Goal: Task Accomplishment & Management: Manage account settings

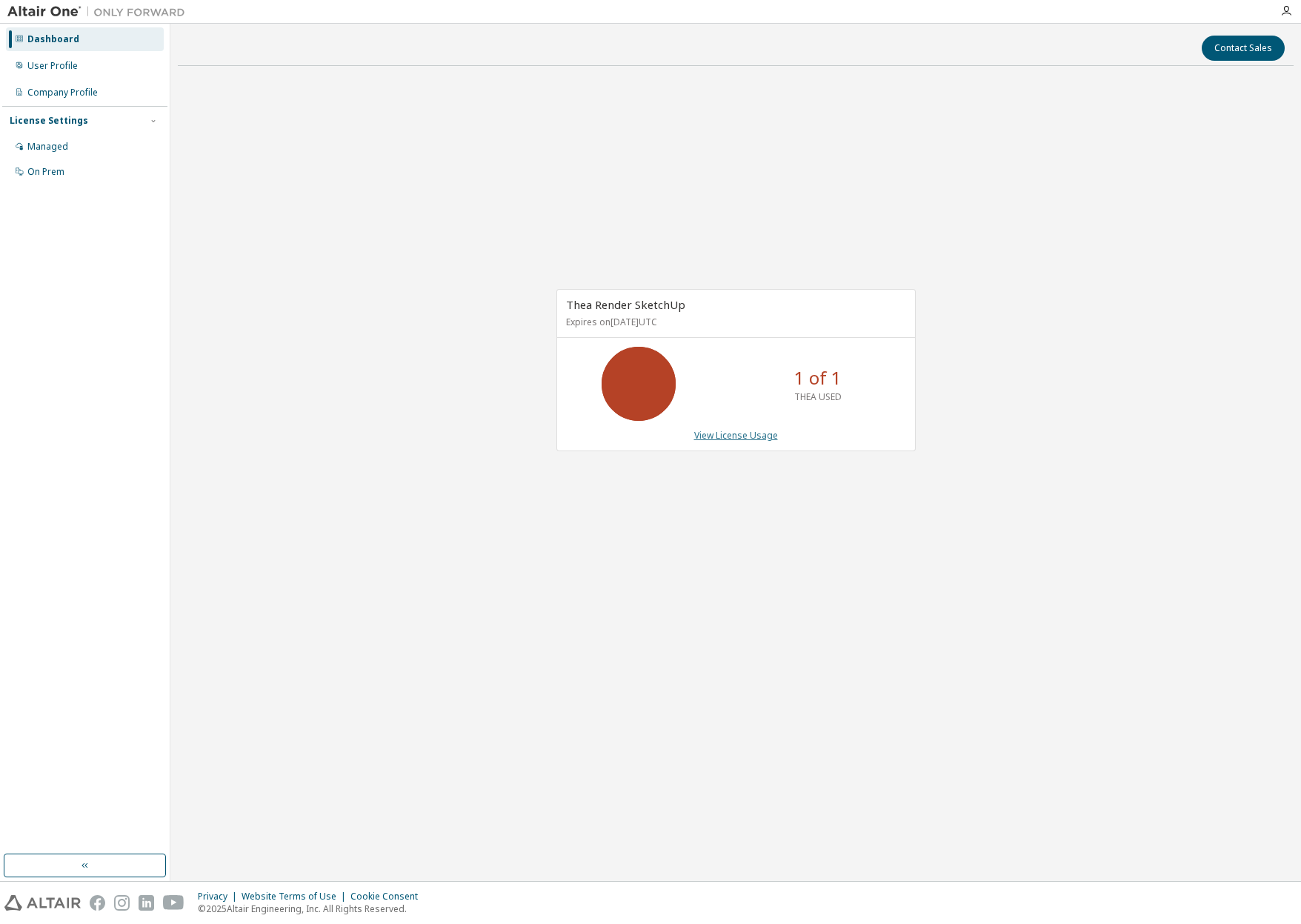
click at [719, 430] on link "View License Usage" at bounding box center [736, 435] width 84 height 12
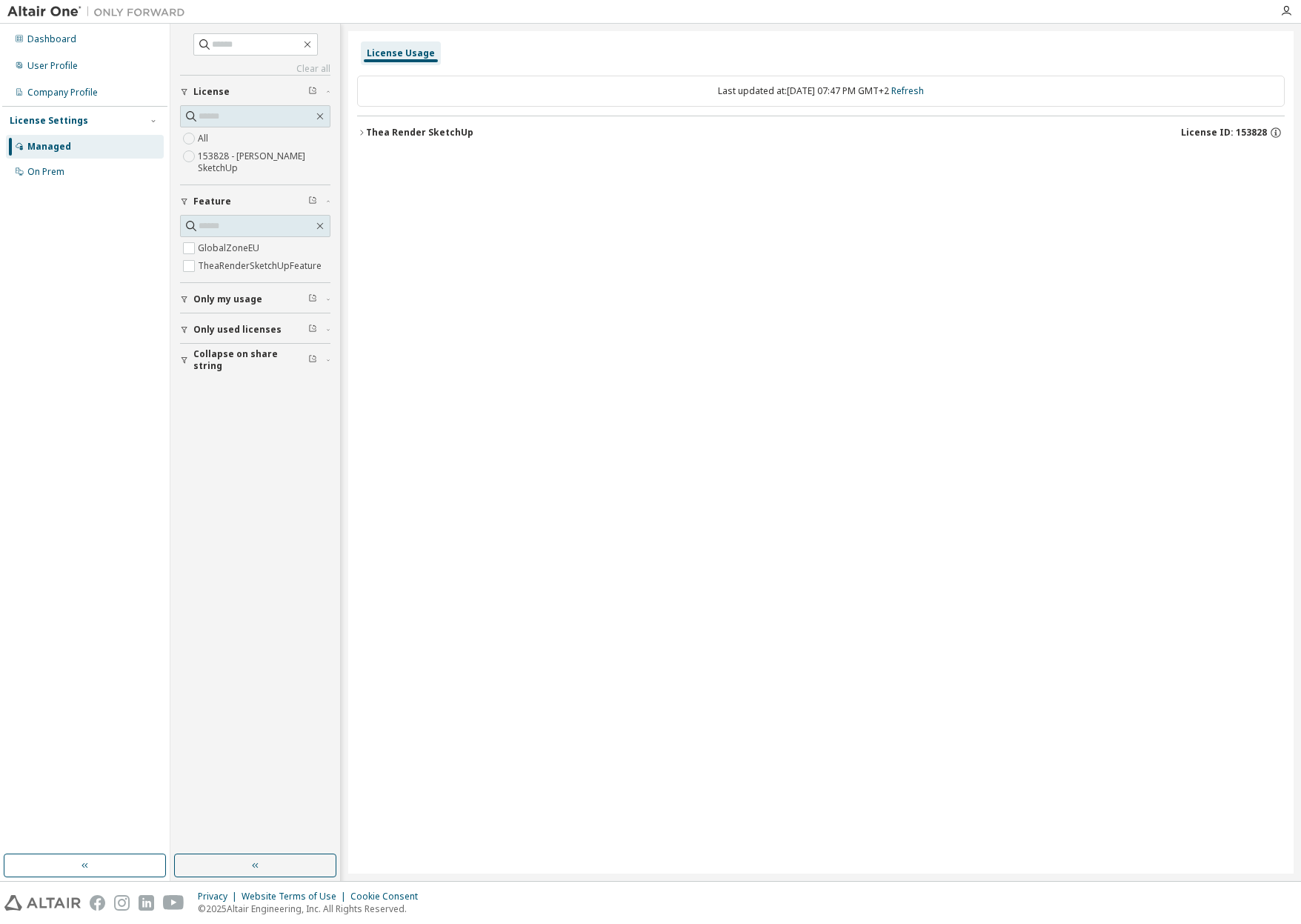
click at [364, 130] on icon "button" at bounding box center [361, 132] width 9 height 9
click at [373, 188] on icon "button" at bounding box center [374, 192] width 9 height 9
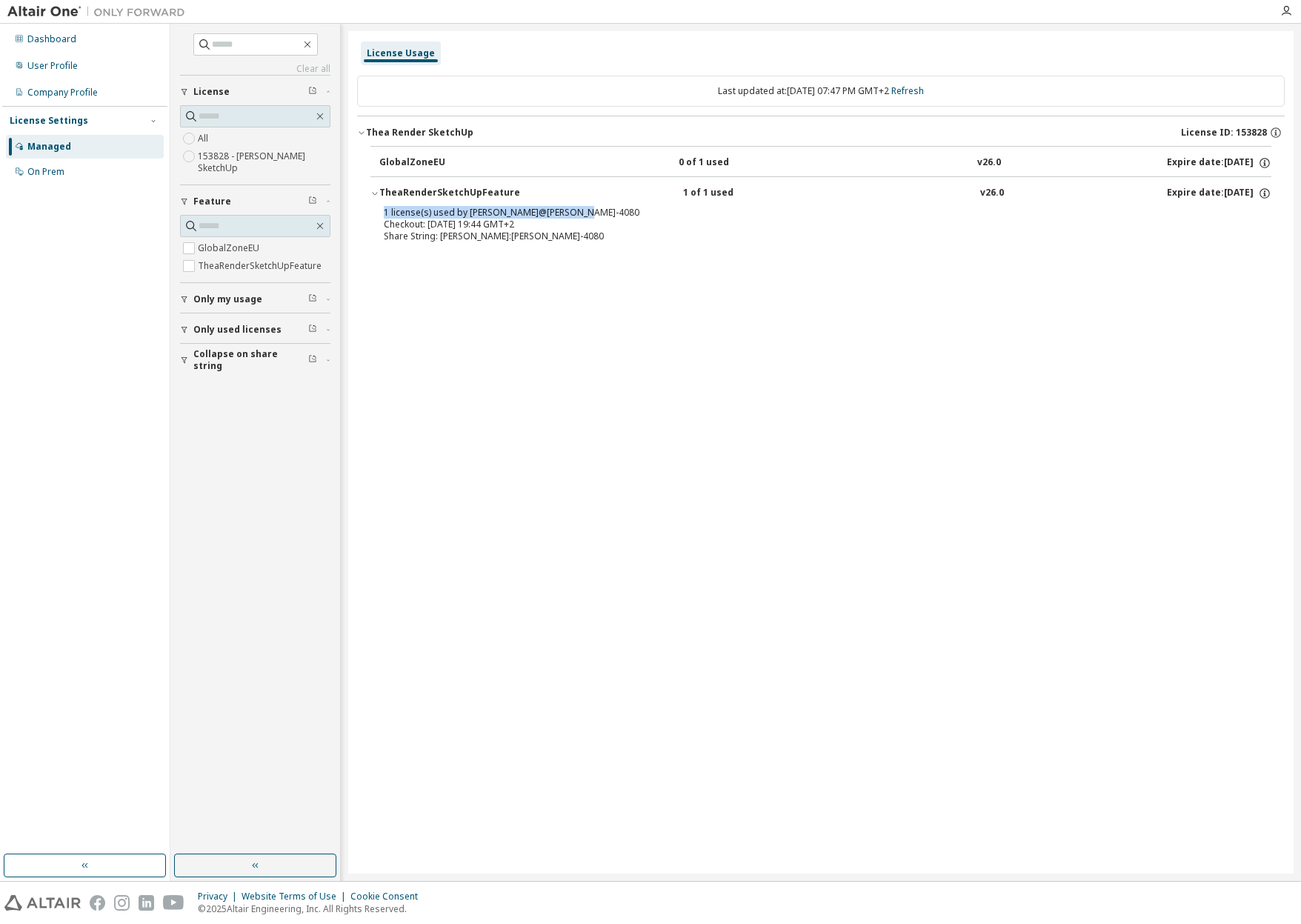
drag, startPoint x: 379, startPoint y: 209, endPoint x: 600, endPoint y: 216, distance: 221.1
click at [600, 216] on div "1 license(s) used by [PERSON_NAME]@[PERSON_NAME]-4080 Checkout: [DATE] 19:44 GM…" at bounding box center [820, 227] width 900 height 42
click at [600, 215] on div "1 license(s) used by [PERSON_NAME]@[PERSON_NAME]-4080" at bounding box center [802, 212] width 838 height 11
drag, startPoint x: 592, startPoint y: 215, endPoint x: 469, endPoint y: 207, distance: 123.3
click at [469, 207] on div "1 license(s) used by [PERSON_NAME]@[PERSON_NAME]-4080" at bounding box center [802, 212] width 838 height 11
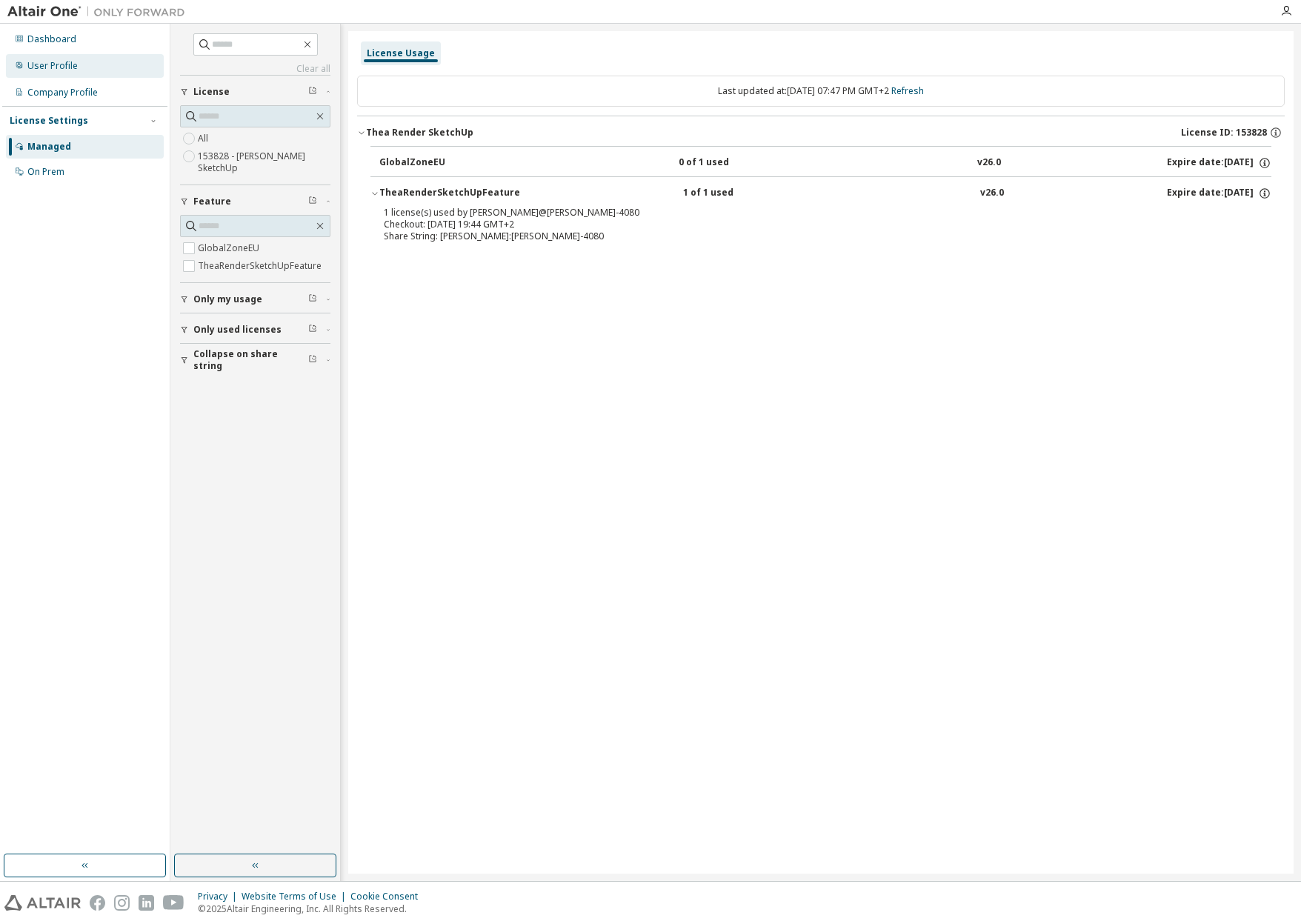
click at [49, 60] on div "User Profile" at bounding box center [52, 66] width 50 height 11
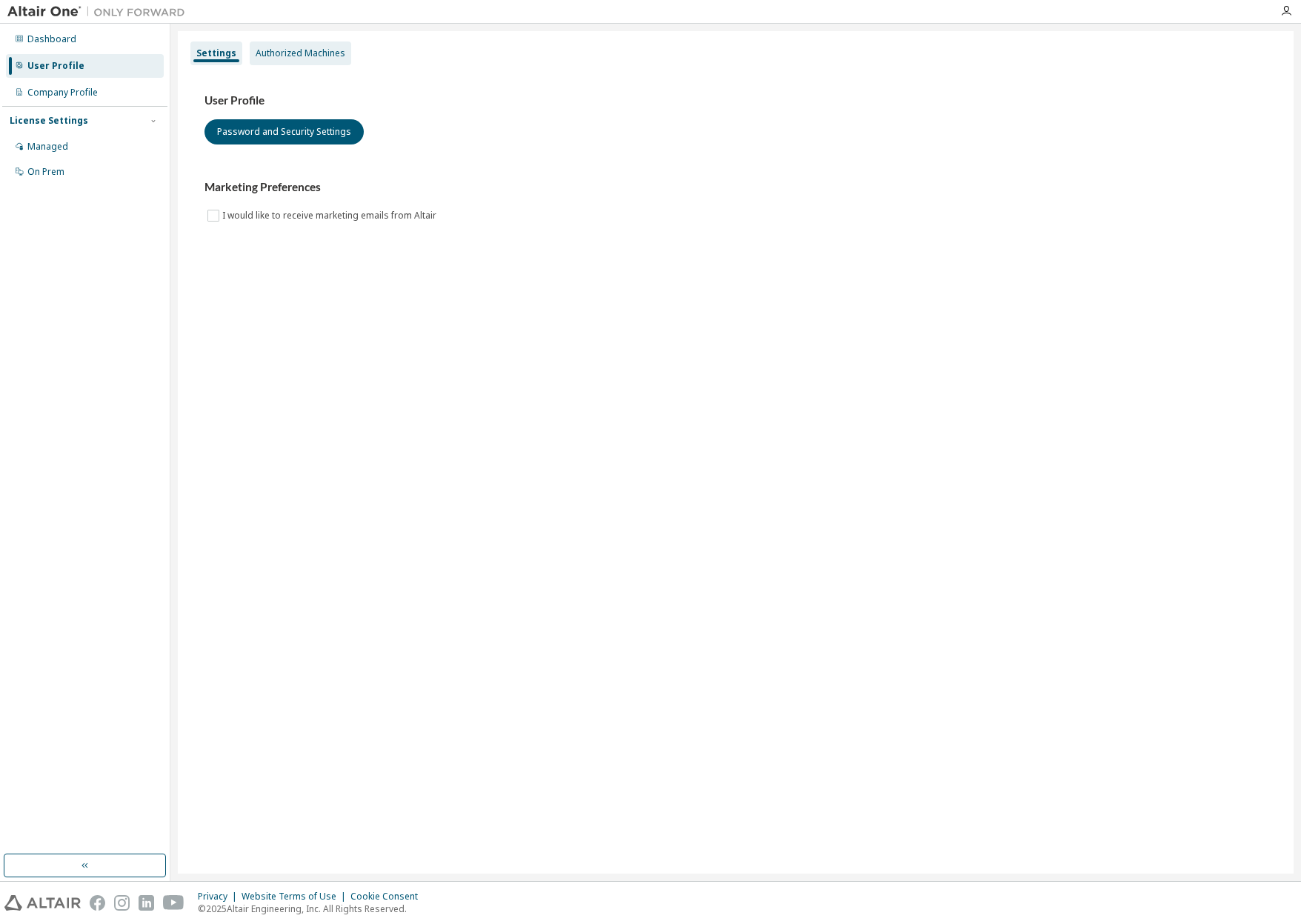
click at [277, 55] on div "Authorized Machines" at bounding box center [301, 53] width 89 height 11
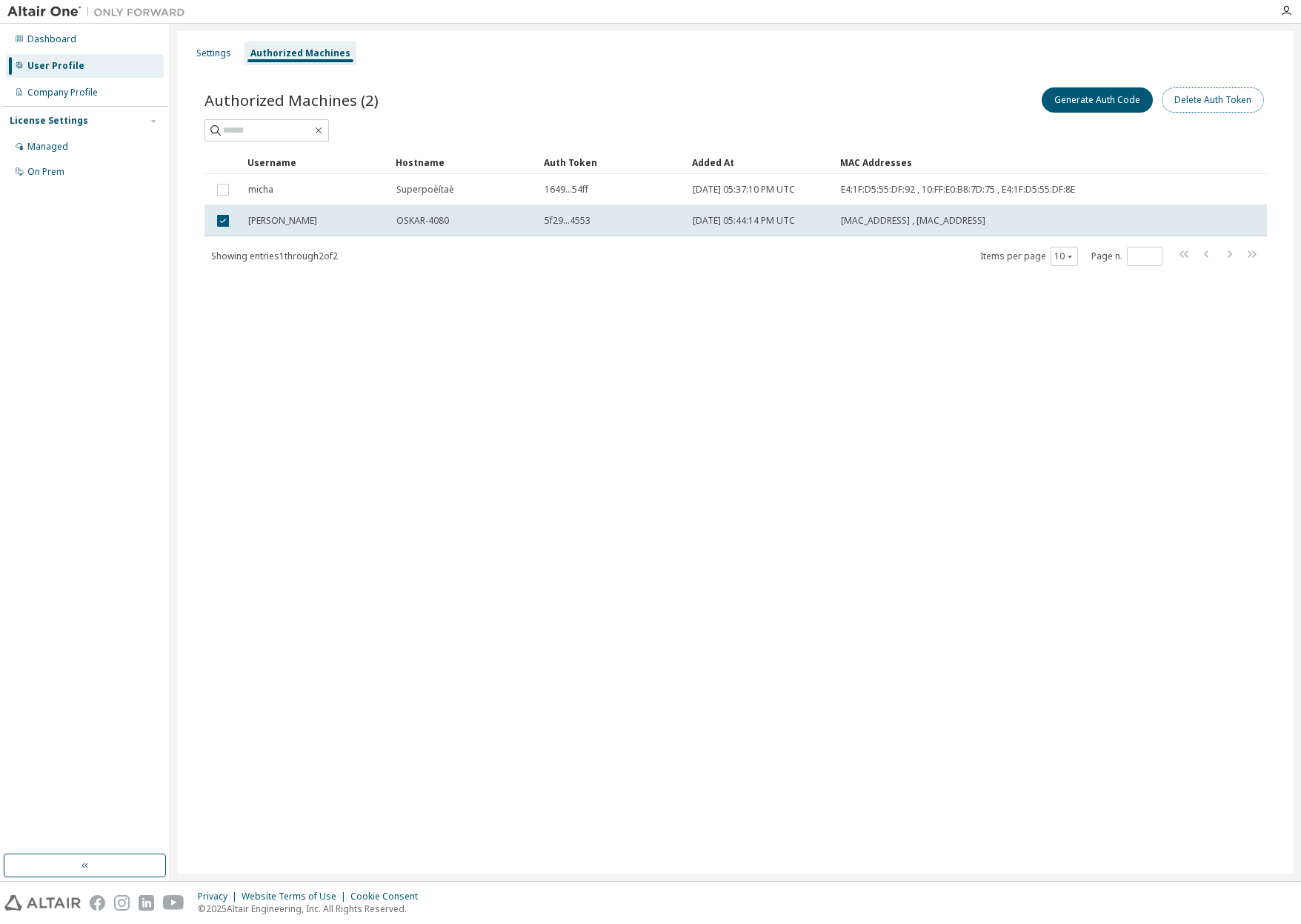
click at [1224, 104] on button "Delete Auth Token" at bounding box center [1212, 100] width 102 height 25
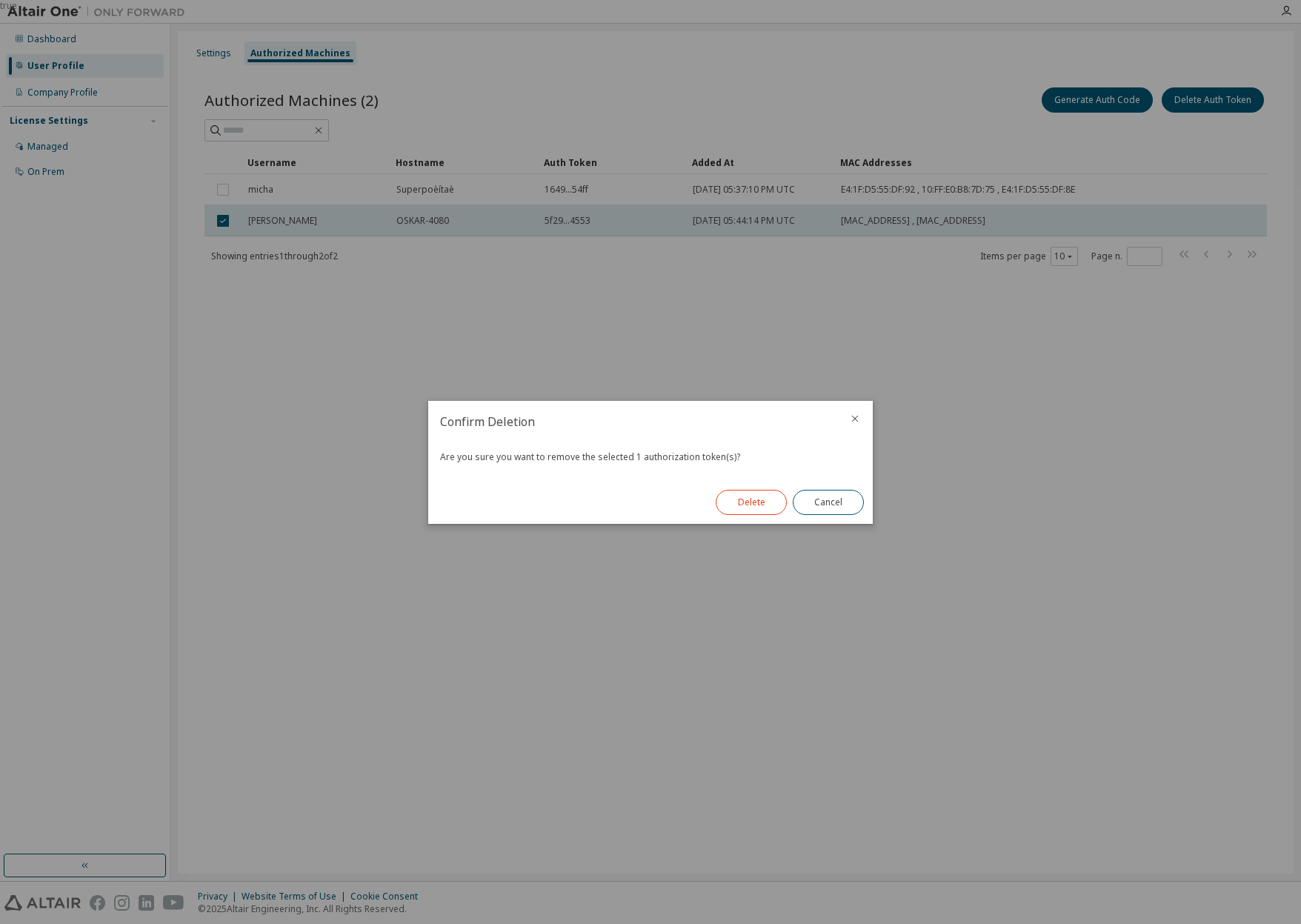
click at [749, 496] on button "Delete" at bounding box center [751, 501] width 71 height 25
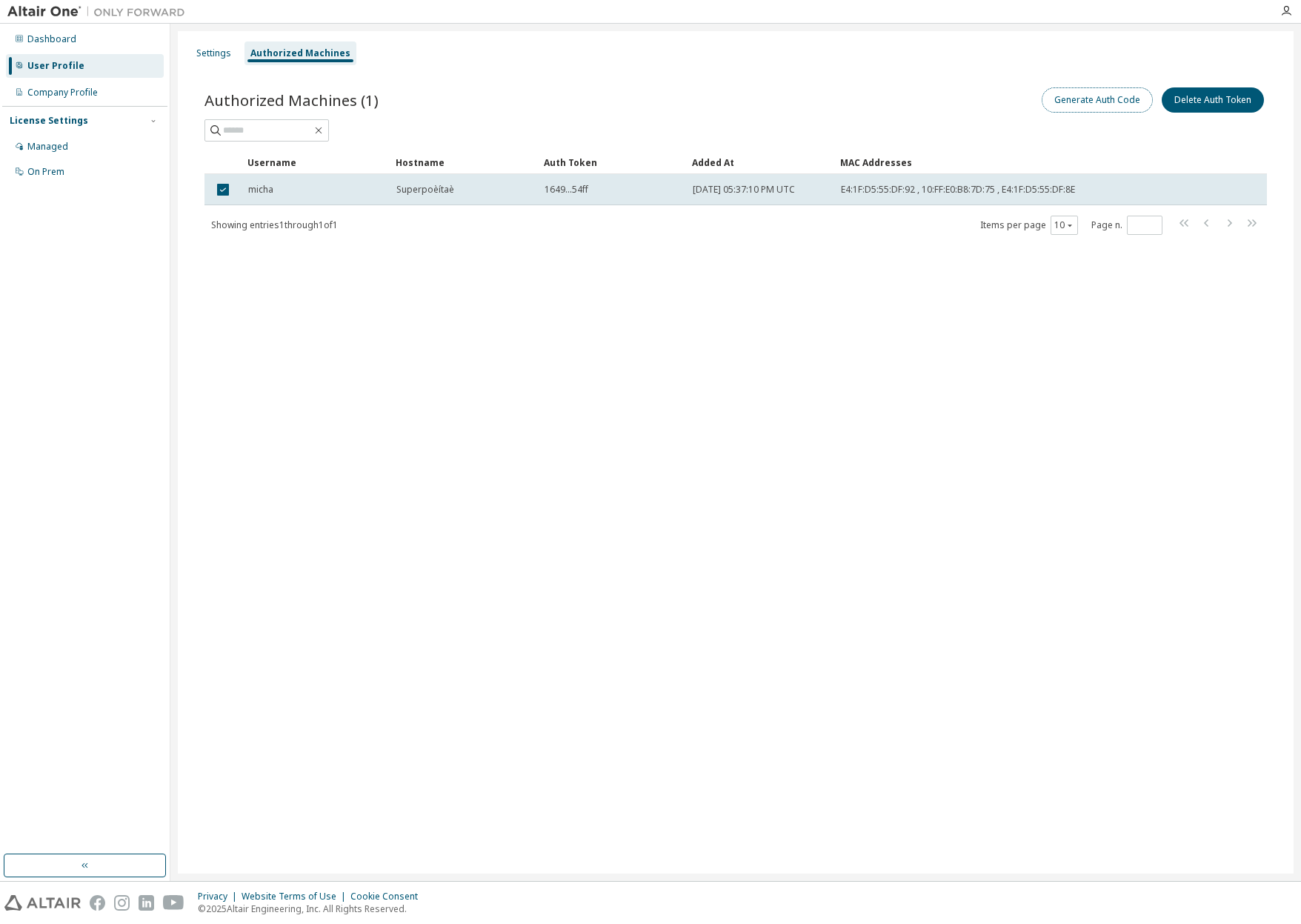
click at [1121, 101] on button "Generate Auth Code" at bounding box center [1096, 100] width 111 height 25
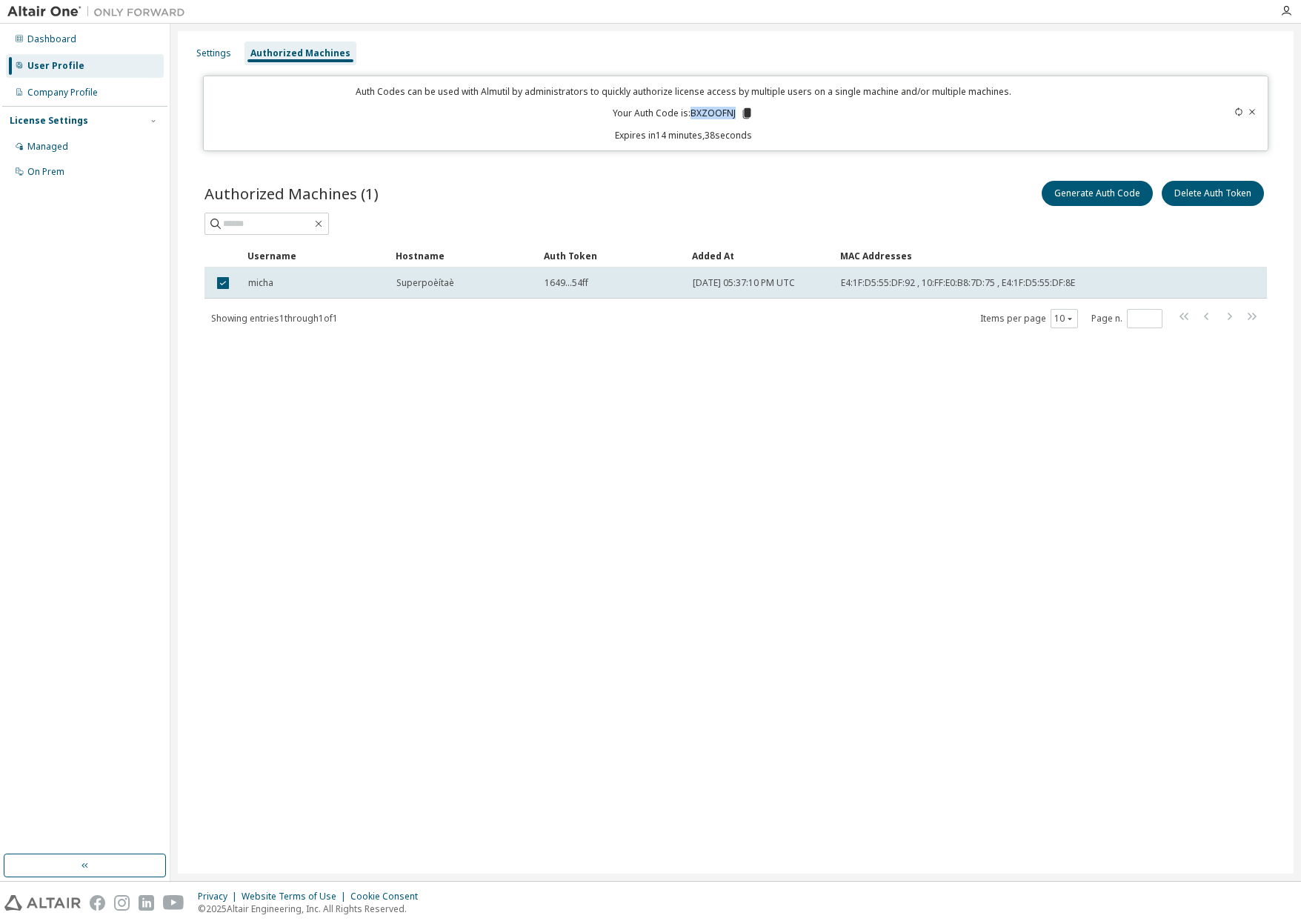
drag, startPoint x: 736, startPoint y: 112, endPoint x: 754, endPoint y: 135, distance: 29.2
click at [693, 110] on p "Your Auth Code is: BXZOOFNJ" at bounding box center [683, 113] width 141 height 13
click at [748, 108] on icon at bounding box center [747, 113] width 9 height 10
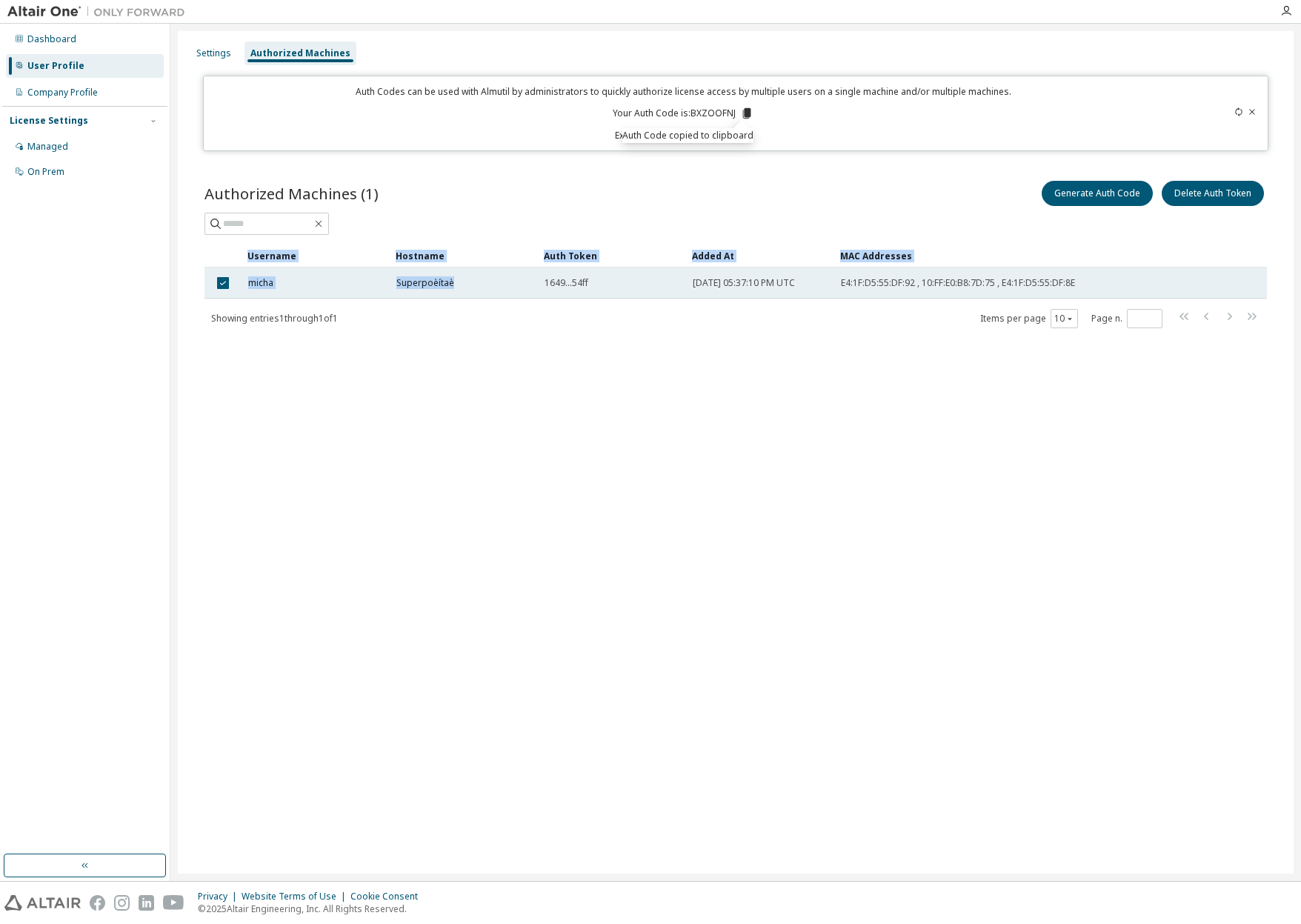
drag, startPoint x: 429, startPoint y: 279, endPoint x: 466, endPoint y: 273, distance: 37.5
click at [456, 282] on div "Superpoèítaè" at bounding box center [463, 283] width 135 height 11
drag, startPoint x: 464, startPoint y: 279, endPoint x: 476, endPoint y: 277, distance: 12.2
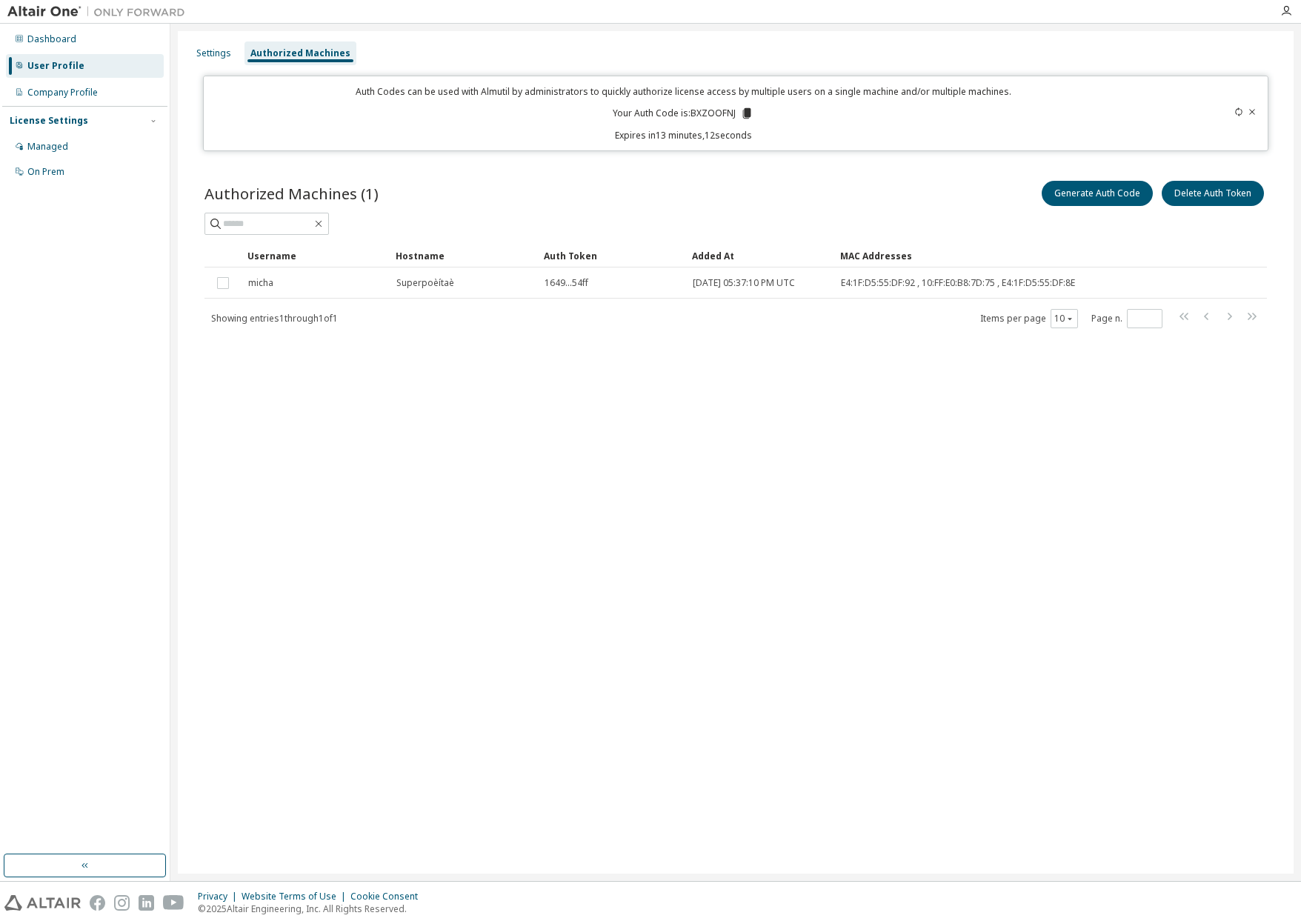
drag, startPoint x: 570, startPoint y: 308, endPoint x: 690, endPoint y: 287, distance: 121.8
click at [571, 308] on div "Showing entries 1 through 1 of 1 Items per page 10 Page n. *" at bounding box center [736, 318] width 1062 height 22
click at [1254, 107] on div at bounding box center [1207, 113] width 105 height 56
click at [1253, 108] on icon at bounding box center [1252, 111] width 9 height 9
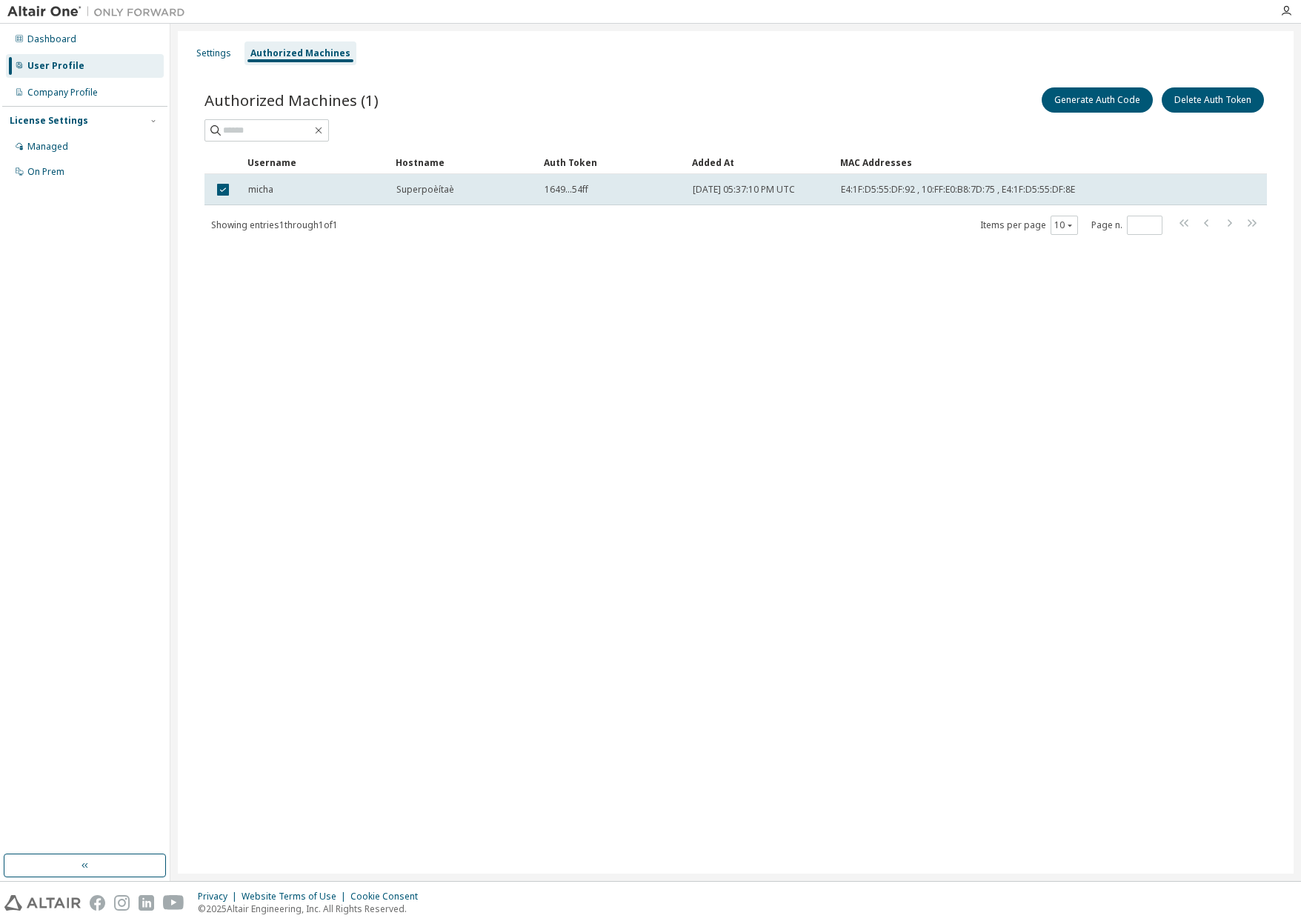
click at [759, 443] on div "Settings Authorized Machines Authorized Machines (1) Generate Auth Code Delete …" at bounding box center [736, 452] width 1115 height 842
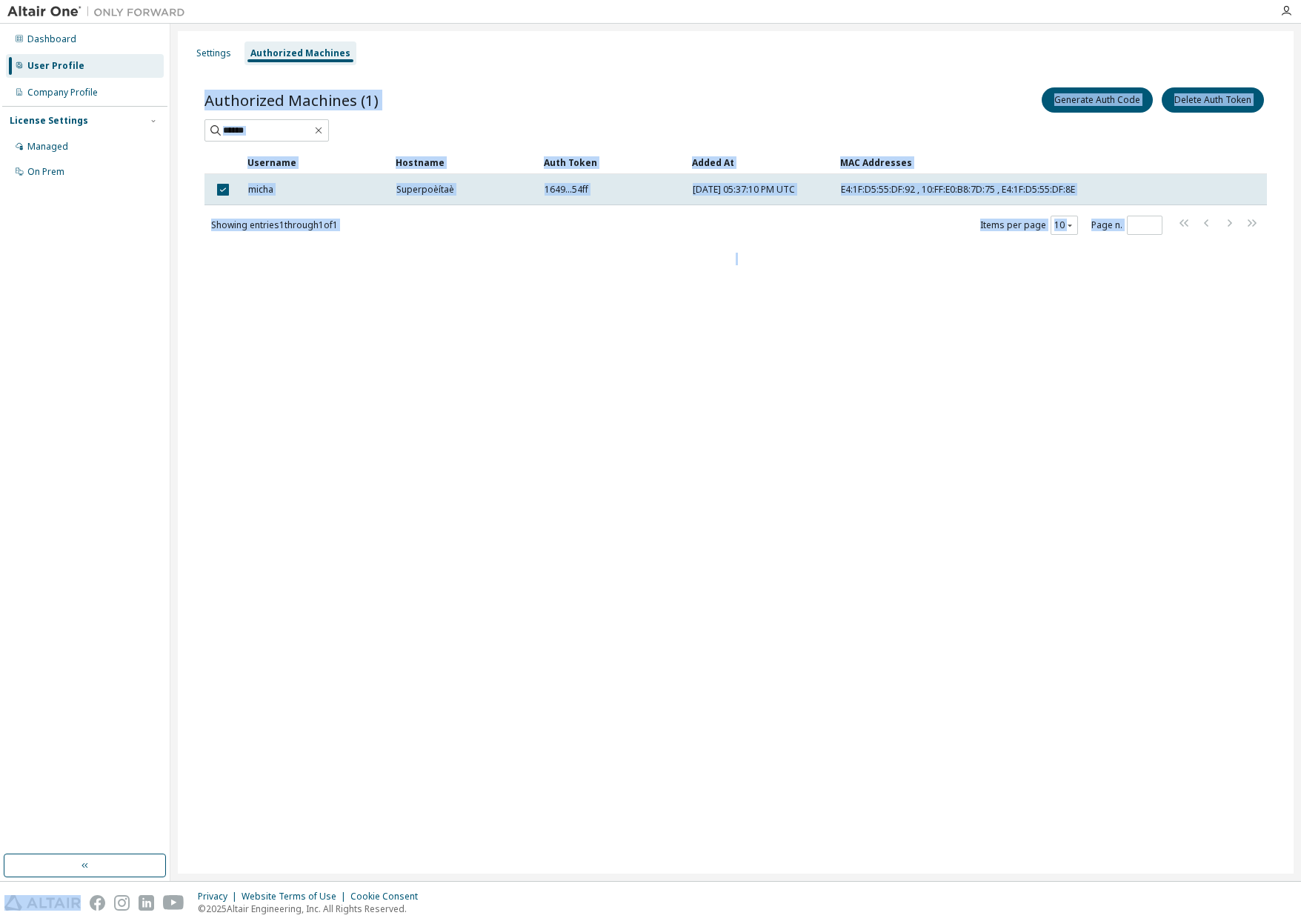
click at [759, 443] on div "Settings Authorized Machines Authorized Machines (1) Generate Auth Code Delete …" at bounding box center [736, 452] width 1115 height 842
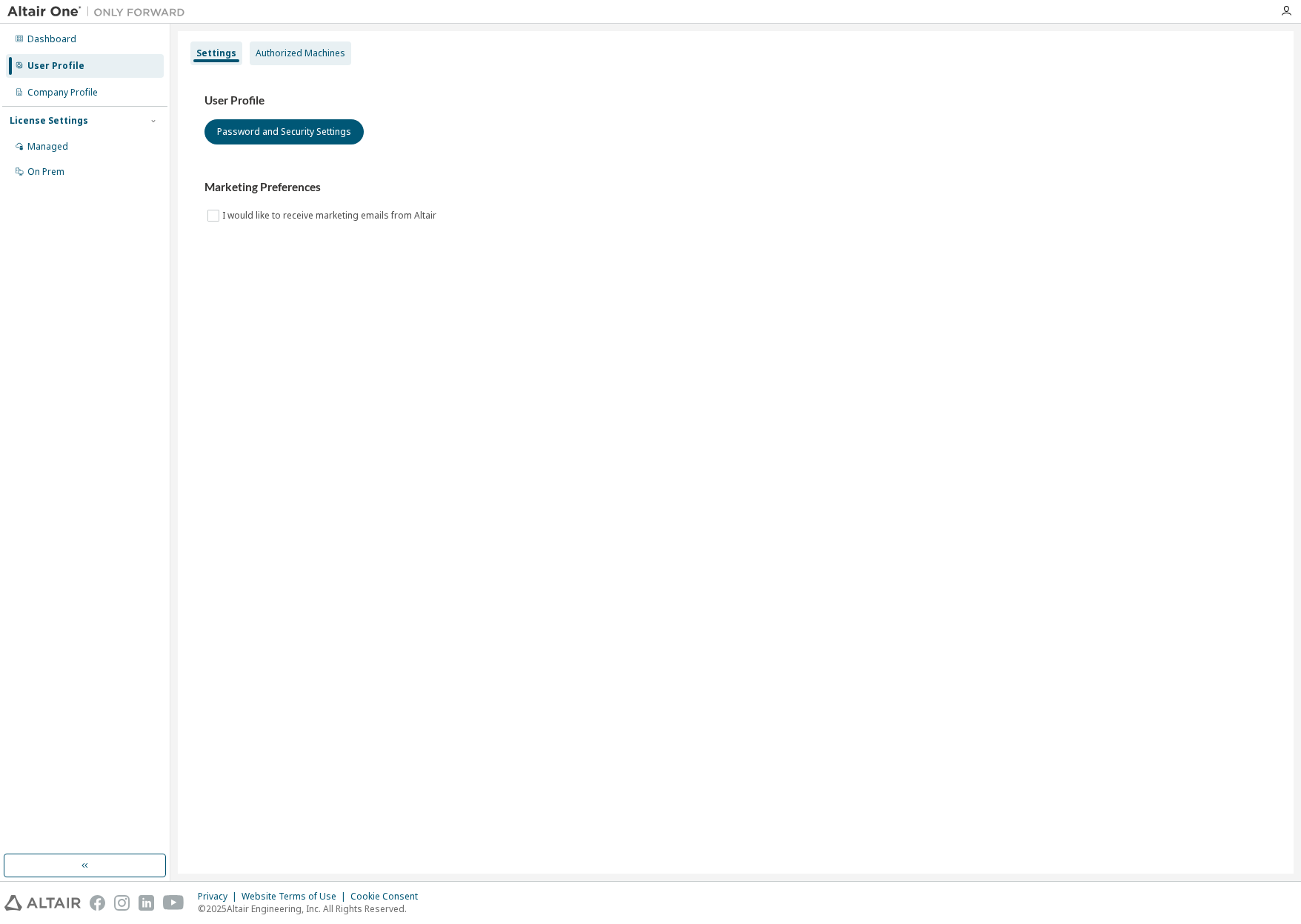
click at [259, 51] on div "Authorized Machines" at bounding box center [301, 53] width 89 height 11
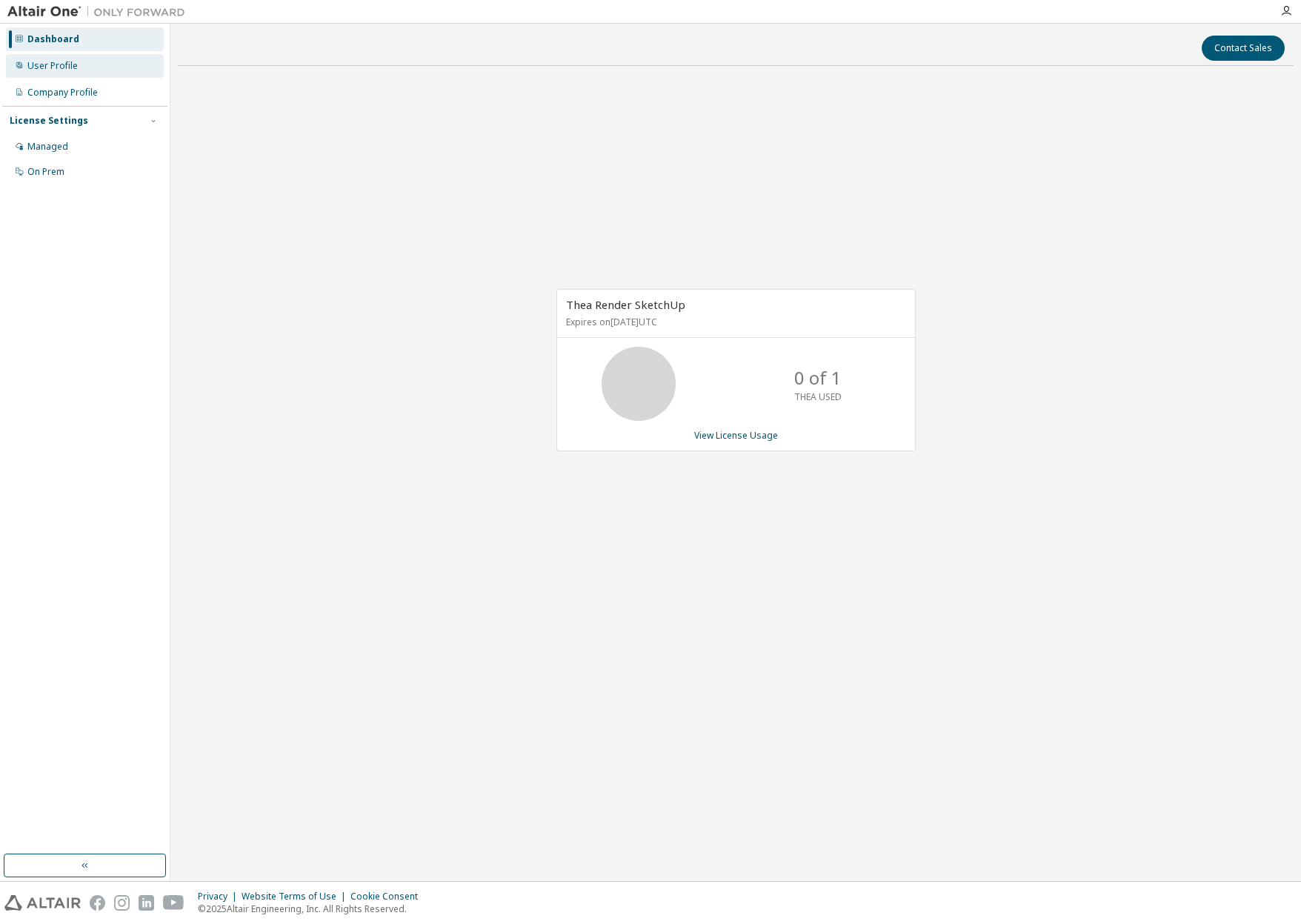
click at [80, 63] on div "User Profile" at bounding box center [85, 66] width 158 height 24
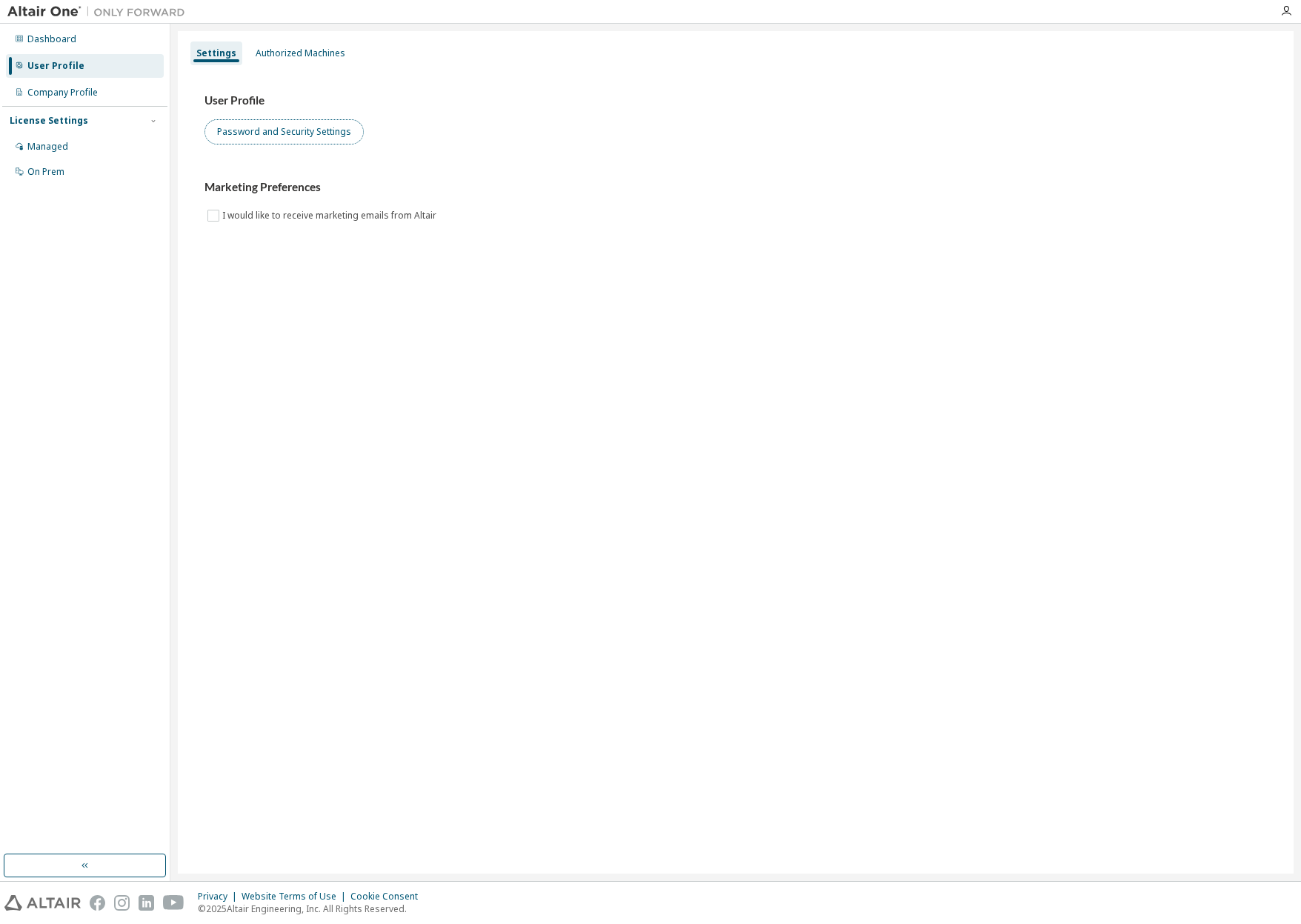
click at [312, 128] on button "Password and Security Settings" at bounding box center [284, 131] width 159 height 25
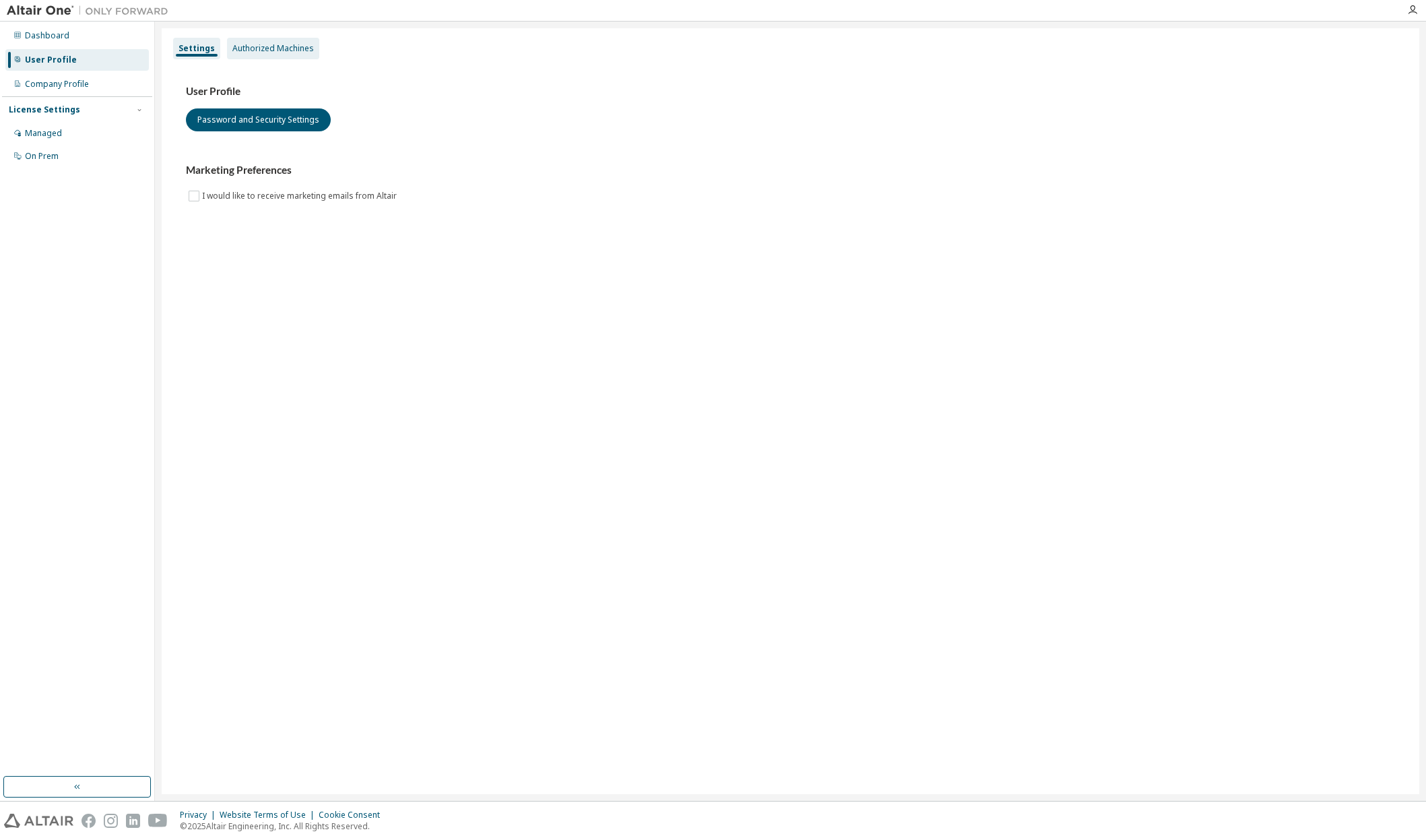
click at [264, 46] on div "Authorized Machines" at bounding box center [273, 48] width 81 height 10
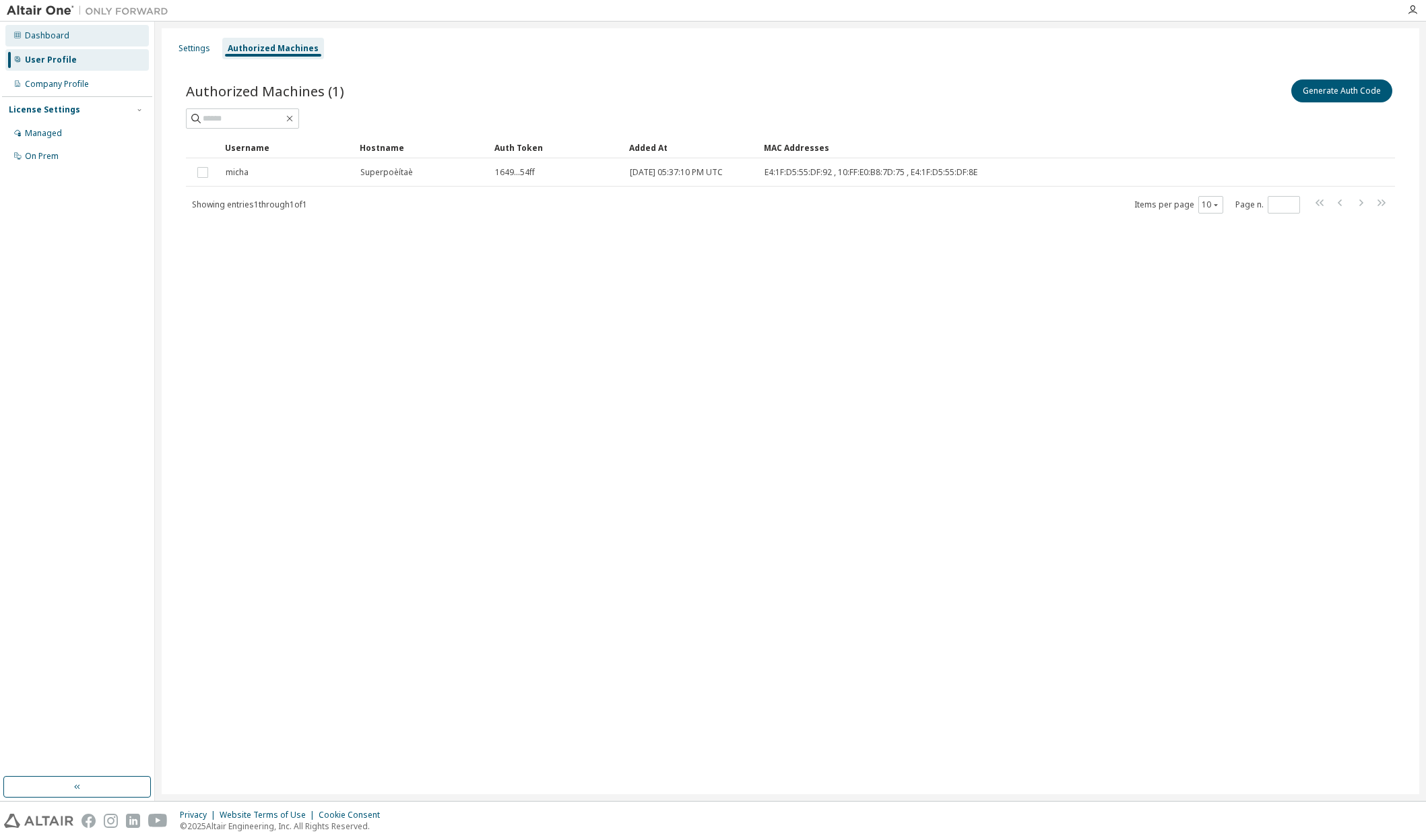
click at [59, 32] on div "Dashboard" at bounding box center [47, 35] width 44 height 10
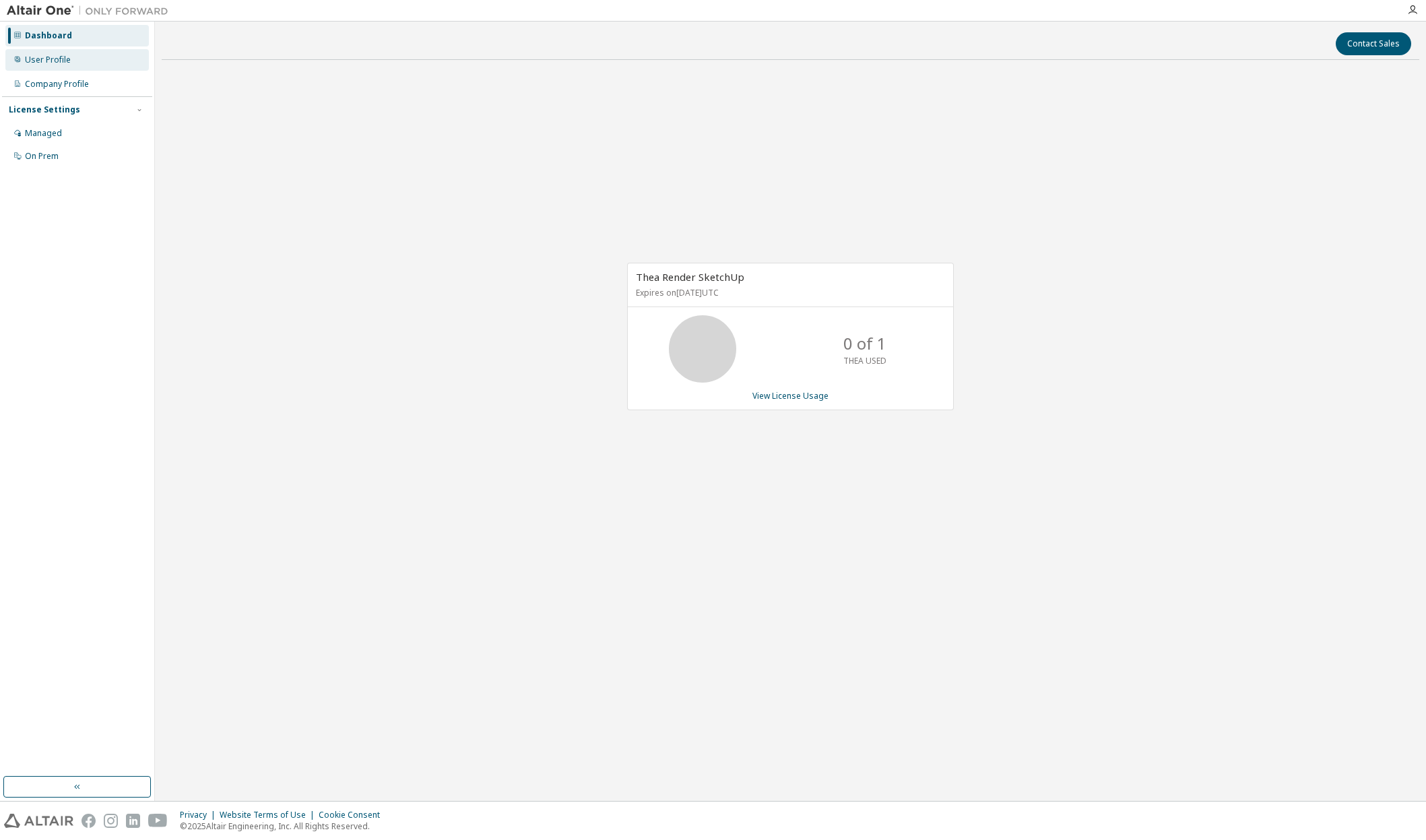
click at [71, 58] on div "User Profile" at bounding box center [77, 60] width 144 height 22
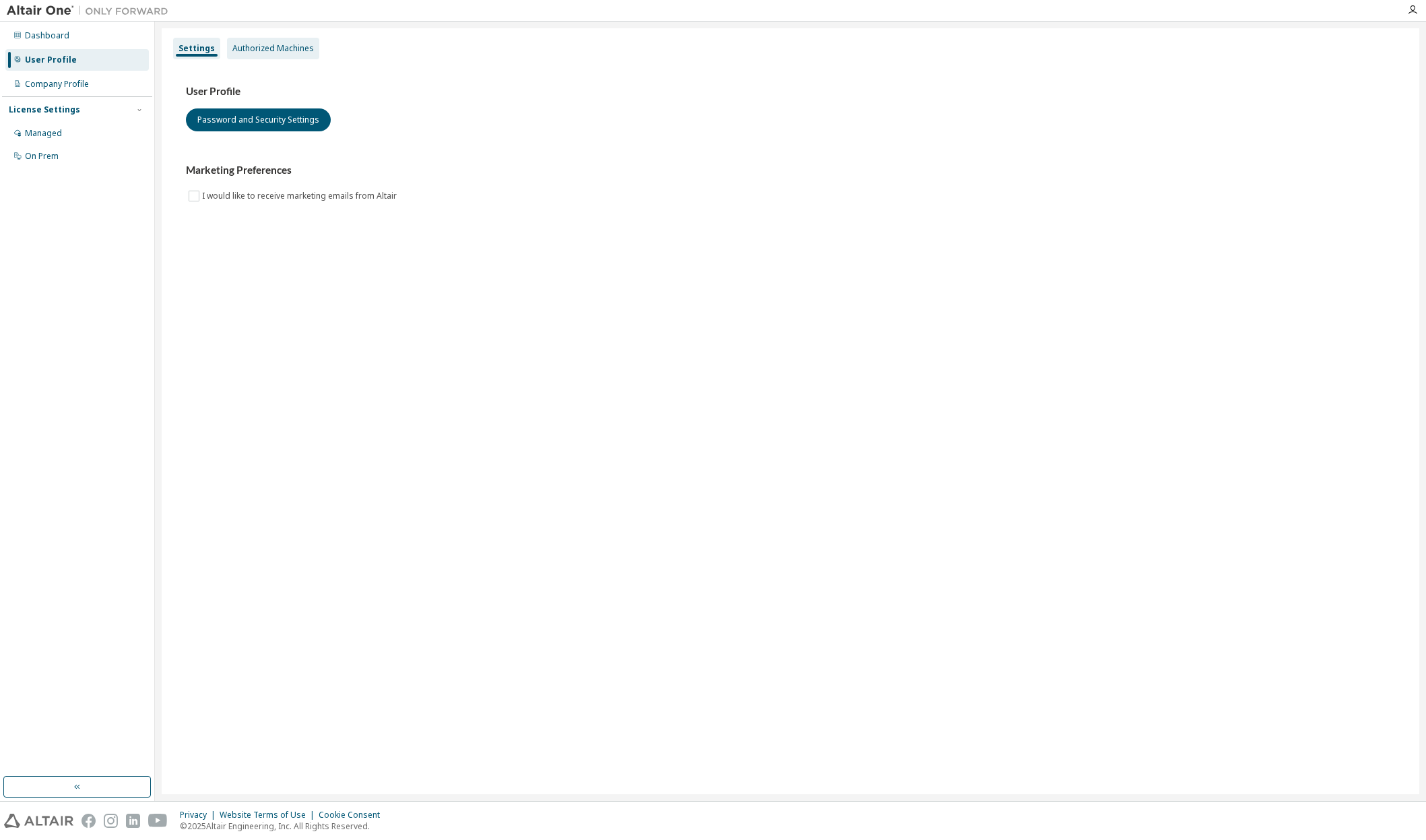
click at [284, 50] on div "Authorized Machines" at bounding box center [273, 48] width 81 height 10
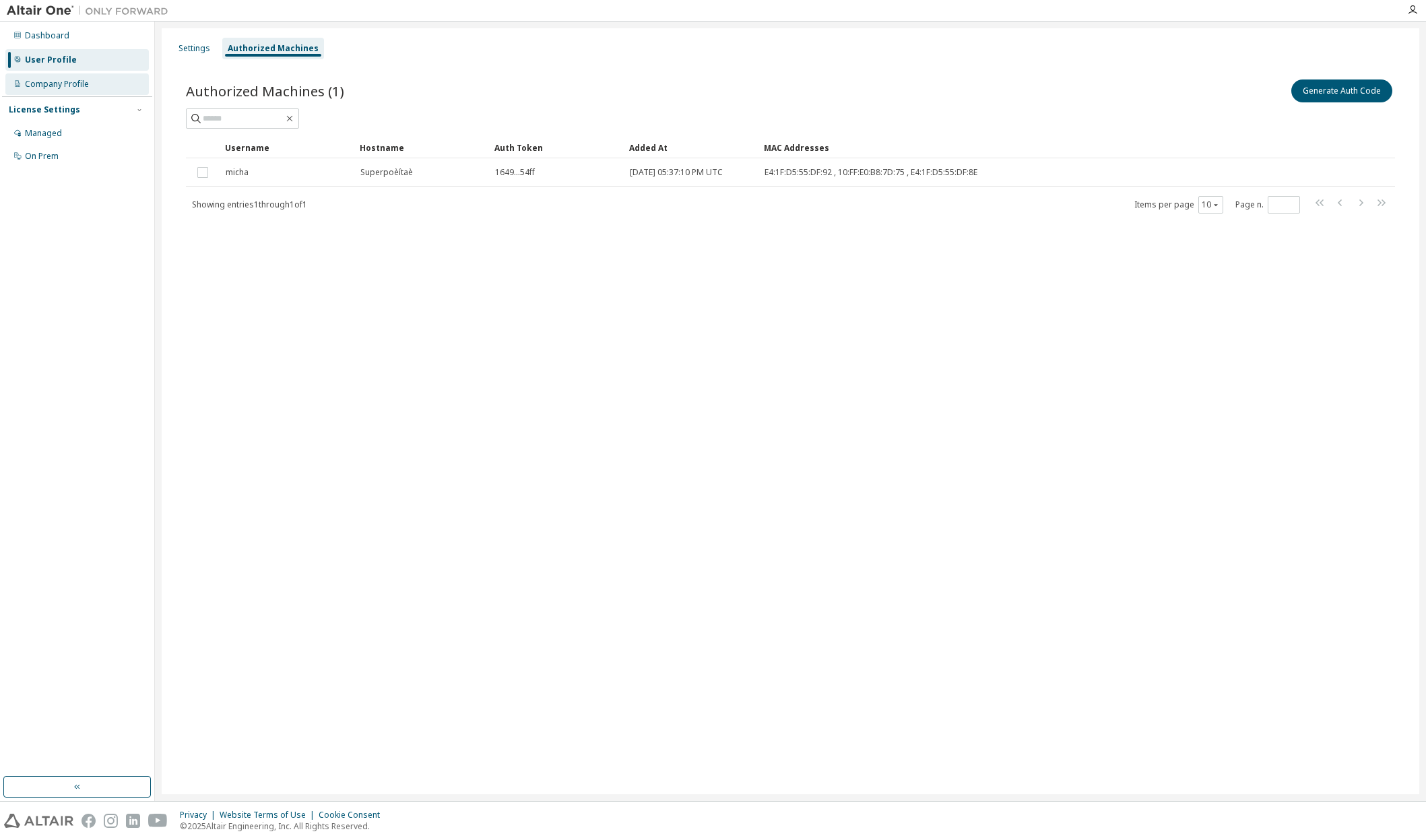
click at [56, 79] on div "Company Profile" at bounding box center [57, 84] width 64 height 10
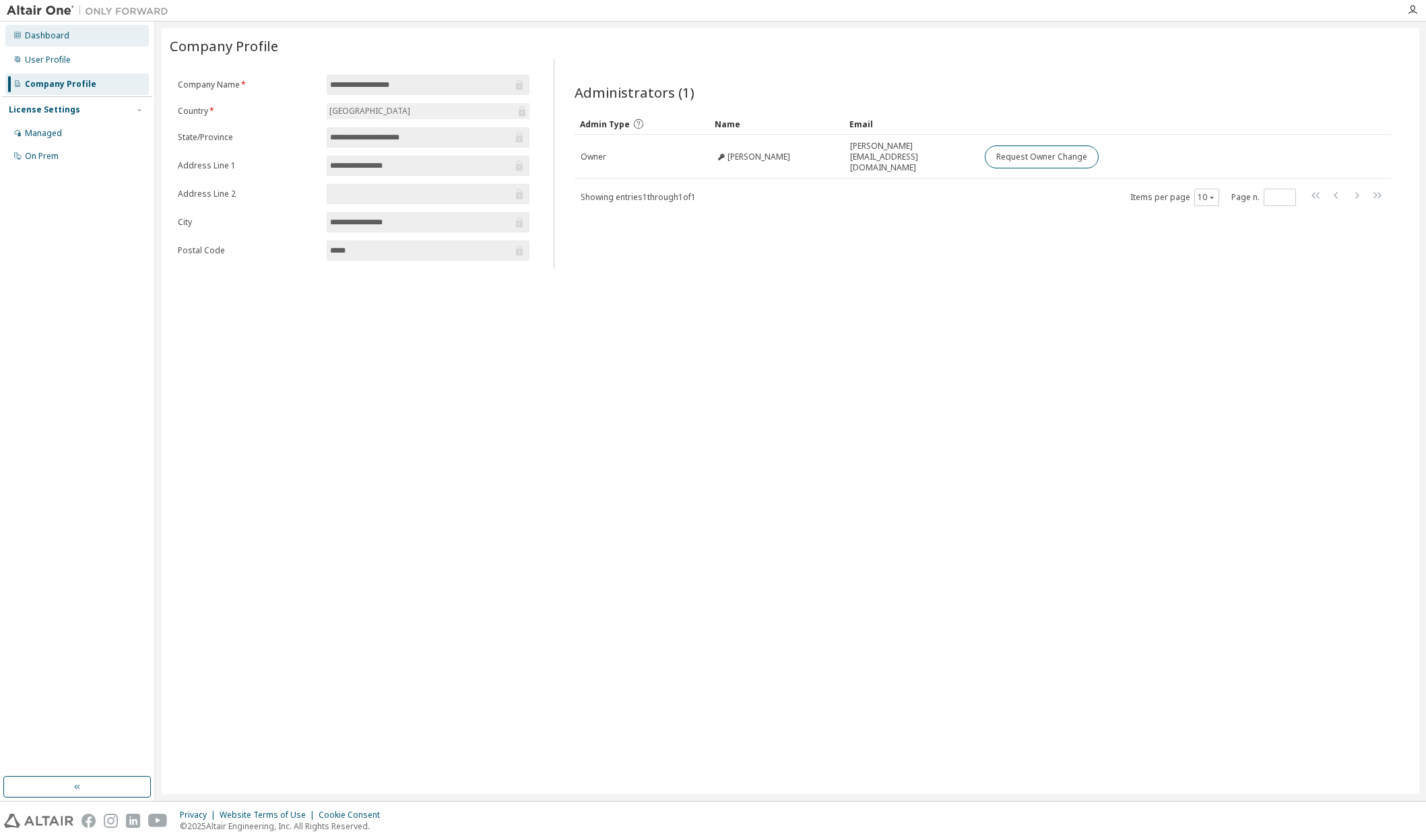
click at [63, 42] on div "Dashboard" at bounding box center [77, 35] width 144 height 22
